Goal: Transaction & Acquisition: Subscribe to service/newsletter

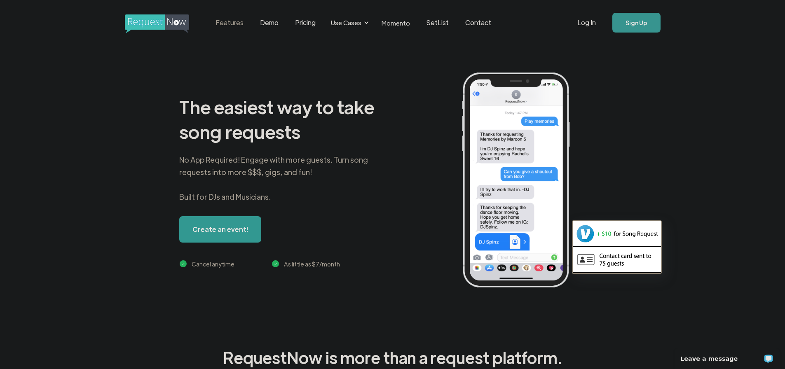
click at [223, 23] on link "Features" at bounding box center [229, 23] width 45 height 26
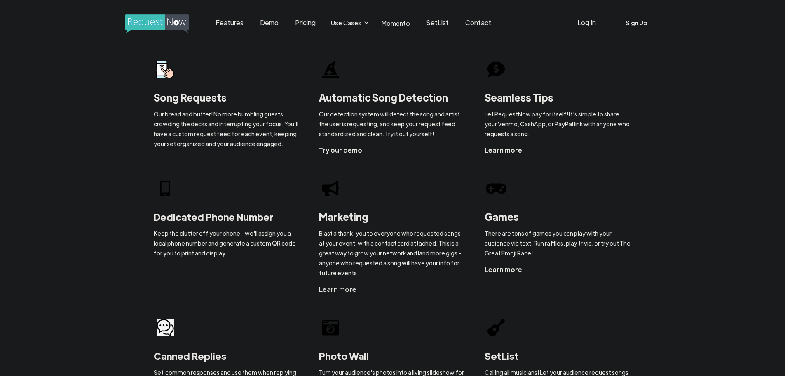
click at [301, 21] on link "Pricing" at bounding box center [305, 23] width 37 height 26
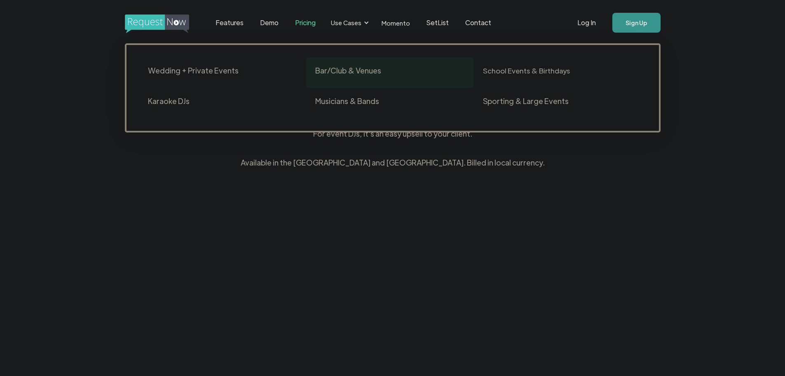
click at [339, 73] on div "Bar/Club & Venues" at bounding box center [348, 71] width 66 height 10
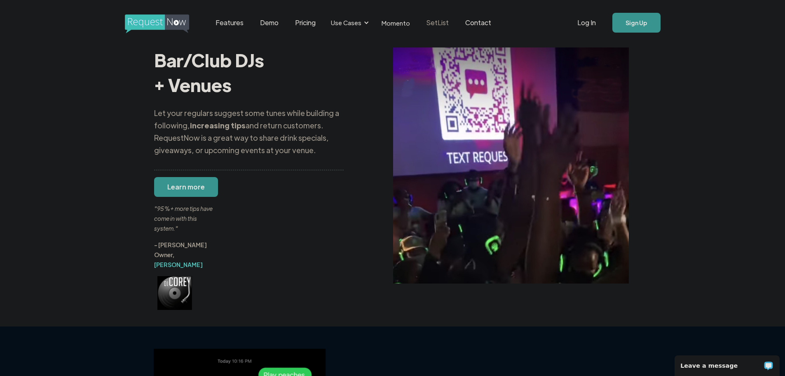
click at [431, 23] on link "SetList" at bounding box center [437, 23] width 39 height 26
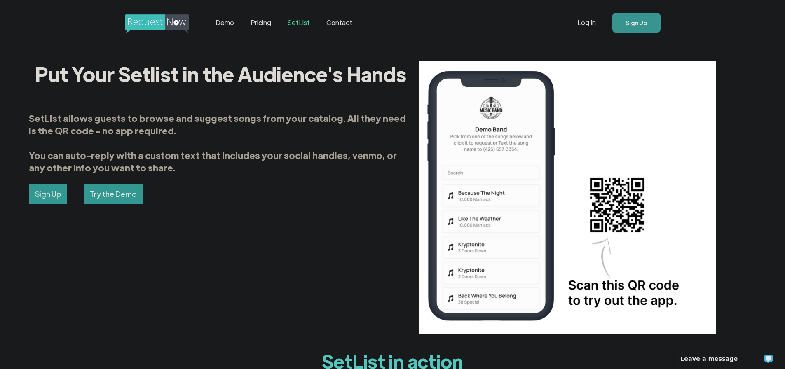
click at [630, 23] on link "Sign Up" at bounding box center [637, 23] width 48 height 20
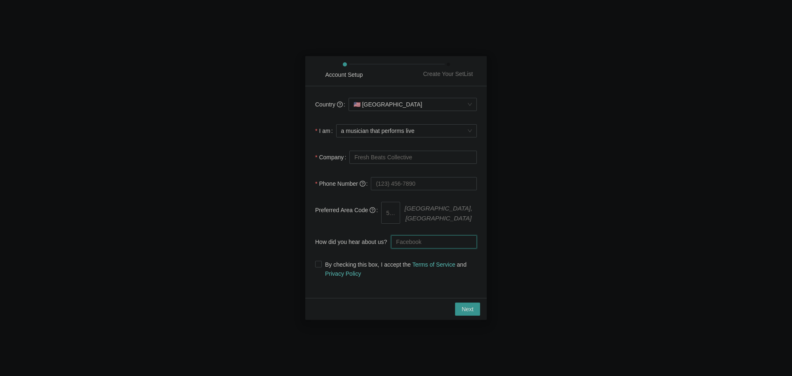
click at [420, 239] on input "How did you hear about us?" at bounding box center [434, 241] width 86 height 13
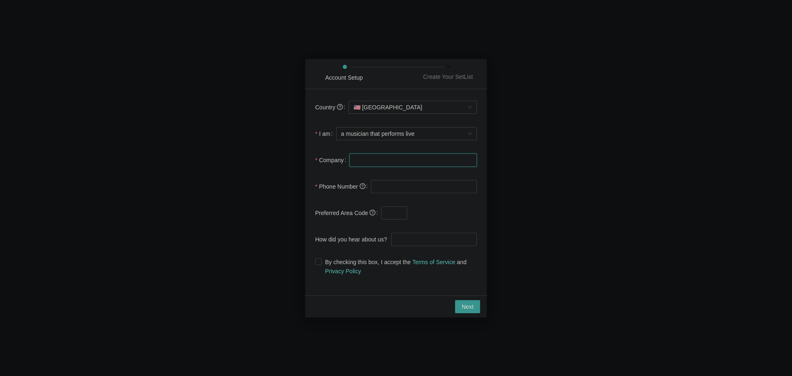
click at [360, 157] on input "Company" at bounding box center [412, 159] width 127 height 13
type input "djspyro"
type input "(312) 647-1510"
click at [398, 240] on input "How did you hear about us?" at bounding box center [434, 239] width 86 height 13
type input "youtube"
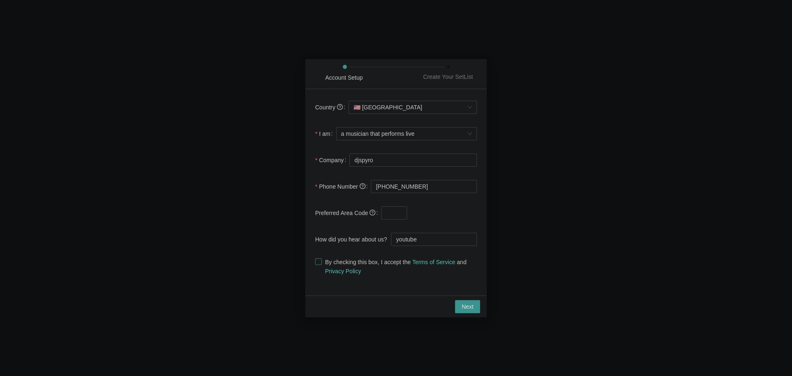
click at [318, 260] on input "By checking this box, I accept the Terms of Service and Privacy Policy" at bounding box center [318, 261] width 6 height 6
checkbox input "true"
click at [468, 308] on span "Next" at bounding box center [467, 306] width 12 height 9
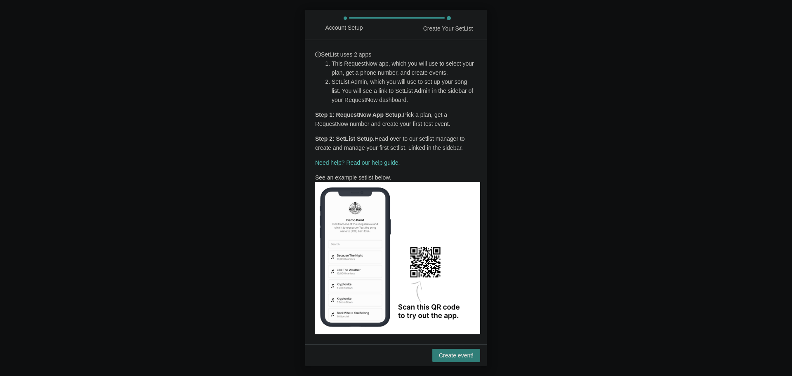
click at [456, 356] on span "Create event!" at bounding box center [456, 354] width 35 height 9
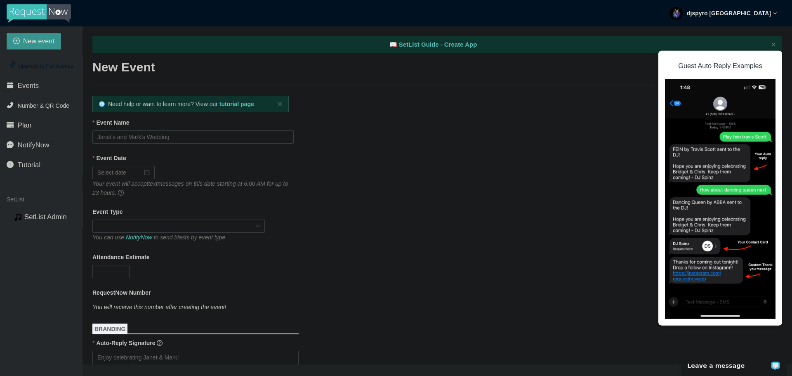
click at [40, 7] on img at bounding box center [39, 13] width 64 height 19
click at [42, 12] on img at bounding box center [39, 13] width 64 height 19
click at [771, 45] on icon "close" at bounding box center [773, 44] width 5 height 5
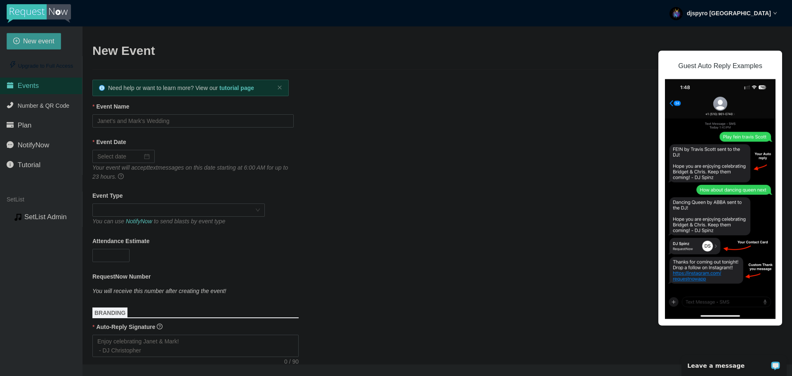
click at [773, 44] on h2 "New Event" at bounding box center [436, 50] width 689 height 17
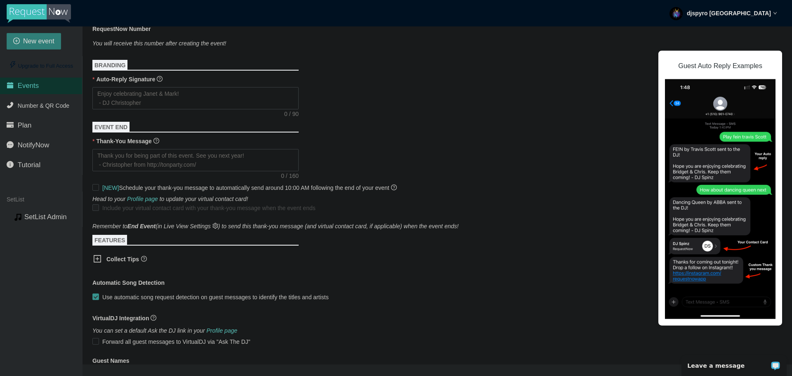
click at [36, 39] on span "New event" at bounding box center [38, 41] width 31 height 10
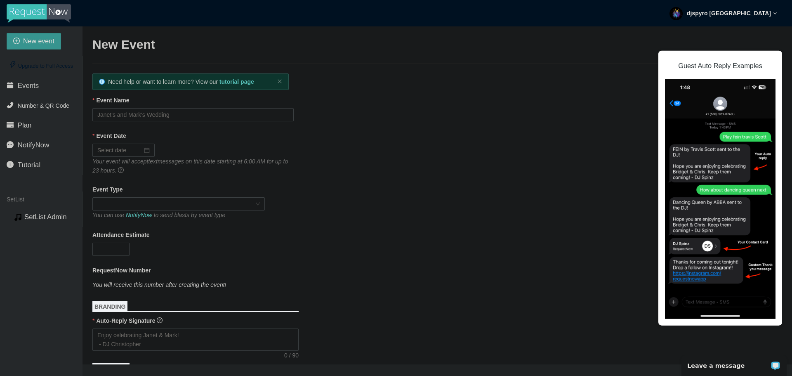
click at [52, 11] on img at bounding box center [39, 13] width 64 height 19
type textarea "https://virtualdj.com/ask/DJ_Spinz"
click at [45, 65] on div "Upgrade to Full Access" at bounding box center [41, 66] width 69 height 16
